Goal: Navigation & Orientation: Find specific page/section

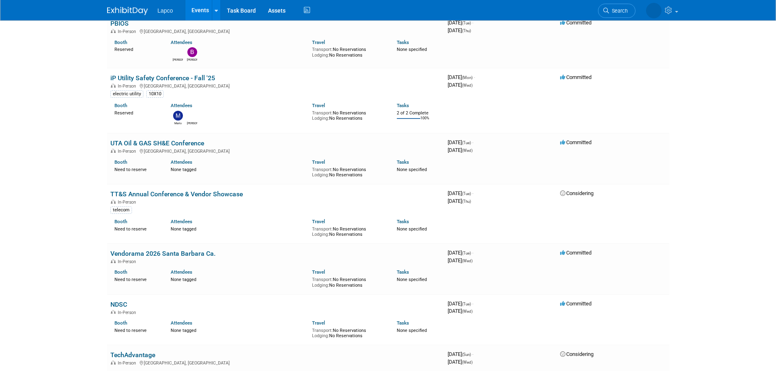
scroll to position [204, 0]
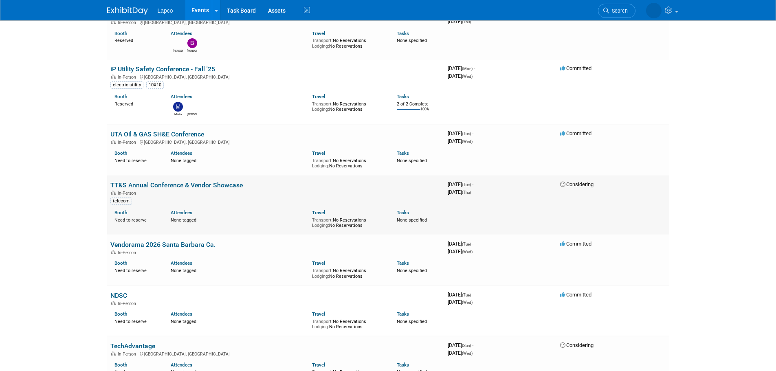
click at [229, 187] on link "TT&S Annual Conference & Vendor Showcase" at bounding box center [176, 185] width 132 height 8
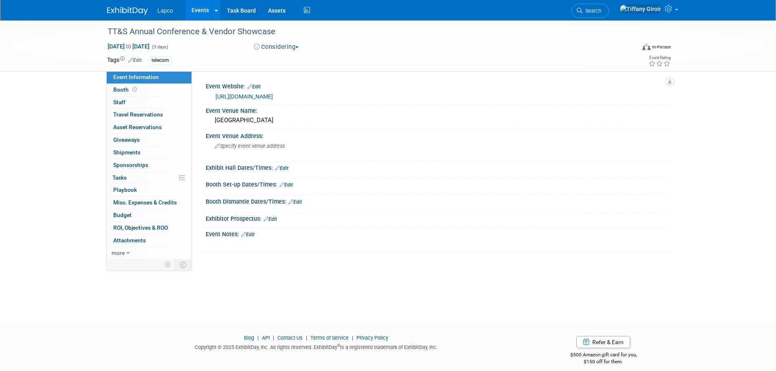
click at [273, 97] on link "[URL][DOMAIN_NAME]" at bounding box center [243, 96] width 57 height 7
click at [165, 265] on icon at bounding box center [168, 265] width 6 height 6
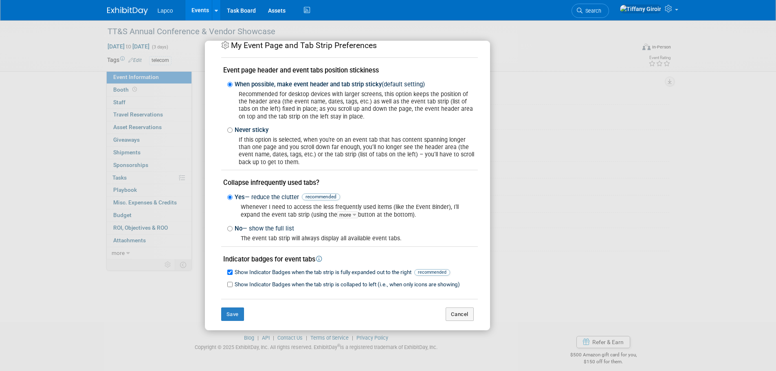
scroll to position [20, 0]
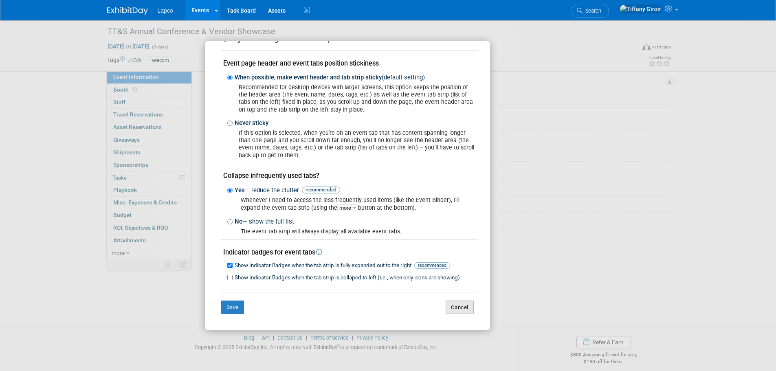
click at [446, 301] on button "Cancel" at bounding box center [460, 308] width 28 height 14
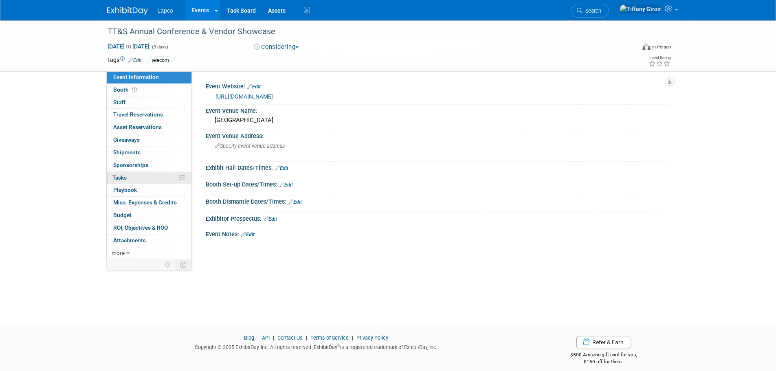
click at [182, 176] on icon at bounding box center [182, 178] width 6 height 6
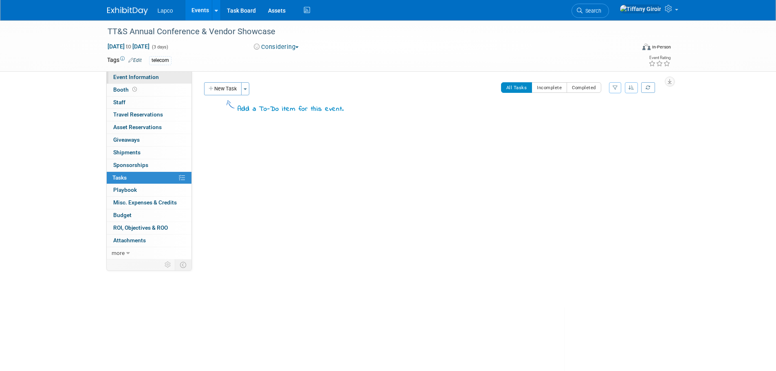
click at [133, 73] on link "Event Information" at bounding box center [149, 77] width 85 height 12
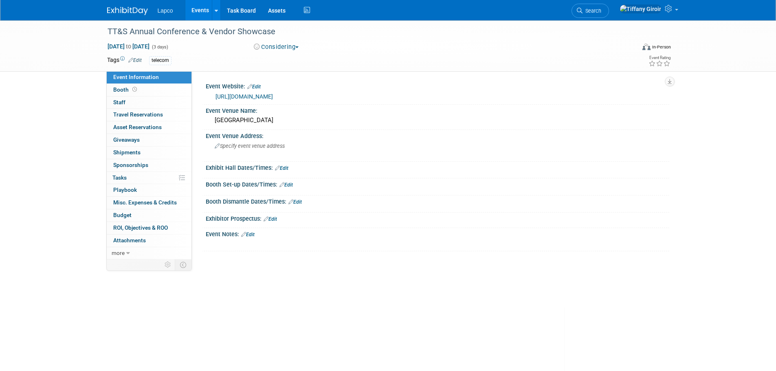
click at [273, 97] on link "[URL][DOMAIN_NAME]" at bounding box center [243, 96] width 57 height 7
click at [127, 255] on icon at bounding box center [128, 253] width 4 height 6
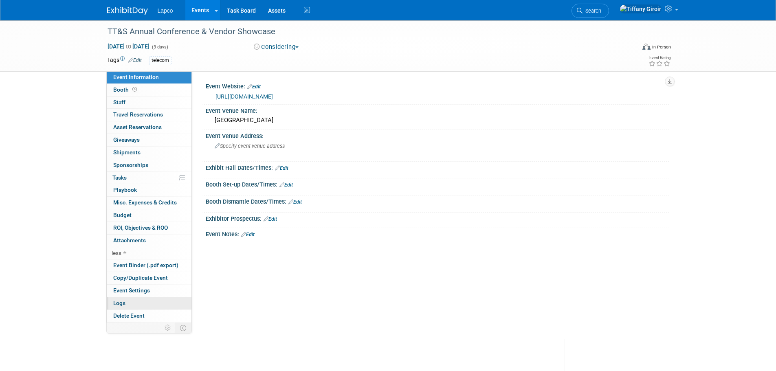
click at [135, 303] on link "Logs" at bounding box center [149, 303] width 85 height 12
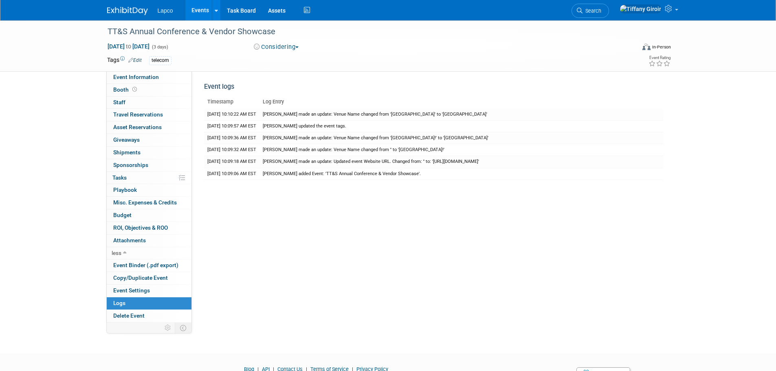
click at [266, 252] on div "Event Website: Edit [URL][DOMAIN_NAME] Event Venue Name: Edit Edit X" at bounding box center [430, 196] width 477 height 251
click at [198, 12] on link "Events" at bounding box center [200, 10] width 30 height 20
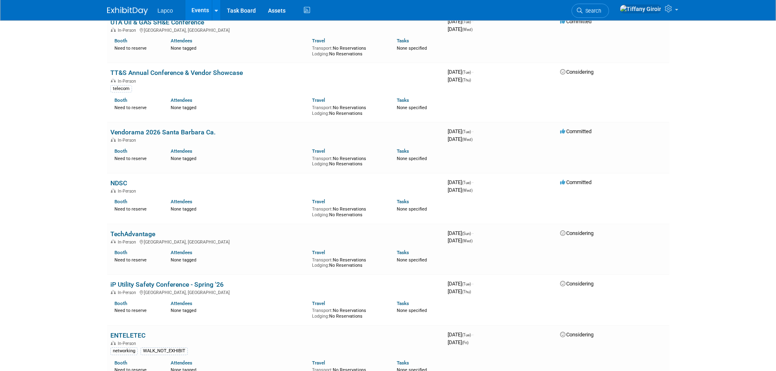
scroll to position [407, 0]
